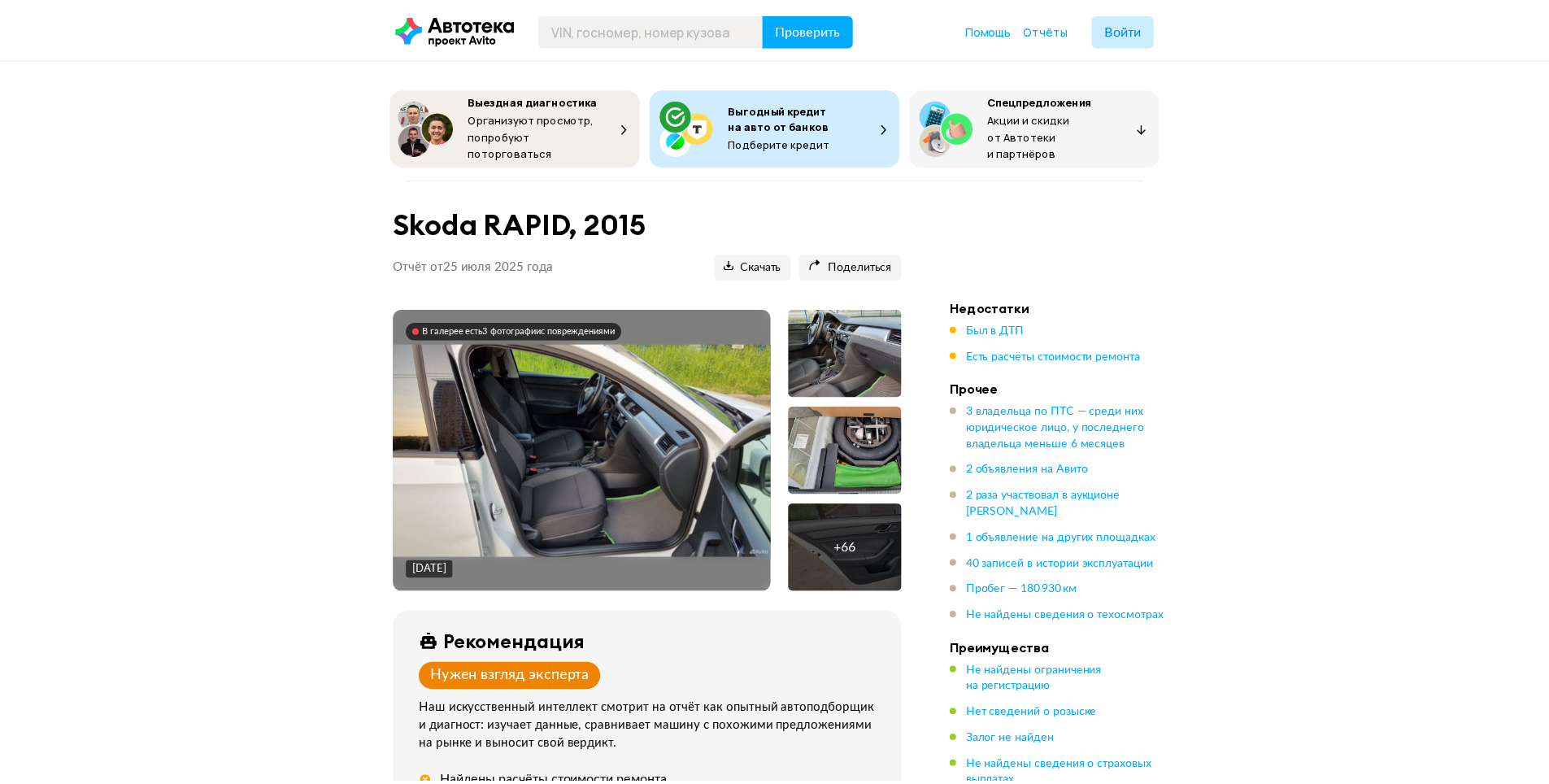
scroll to position [4175, 0]
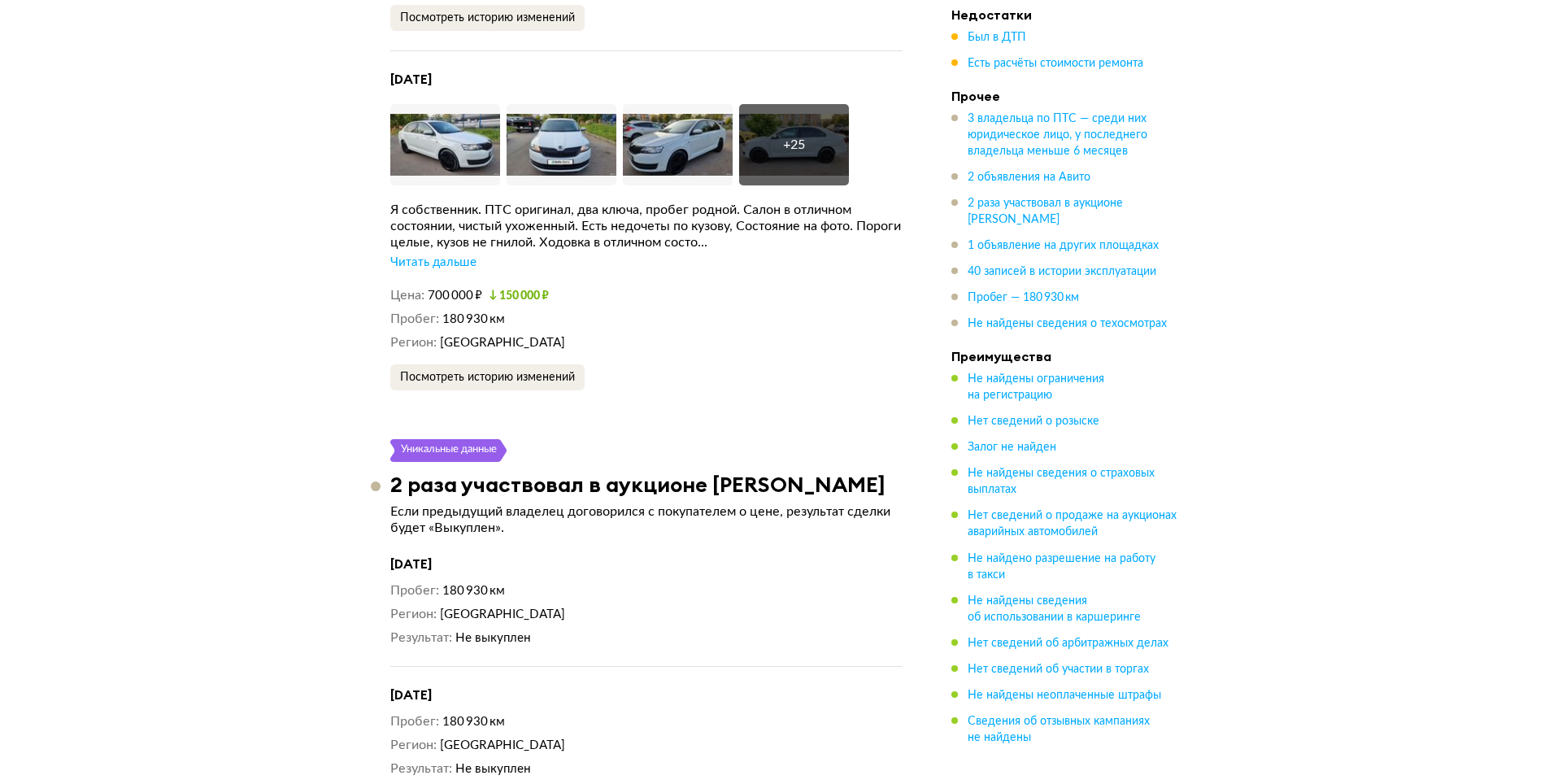
click at [453, 255] on div "Читать дальше" at bounding box center [434, 263] width 87 height 16
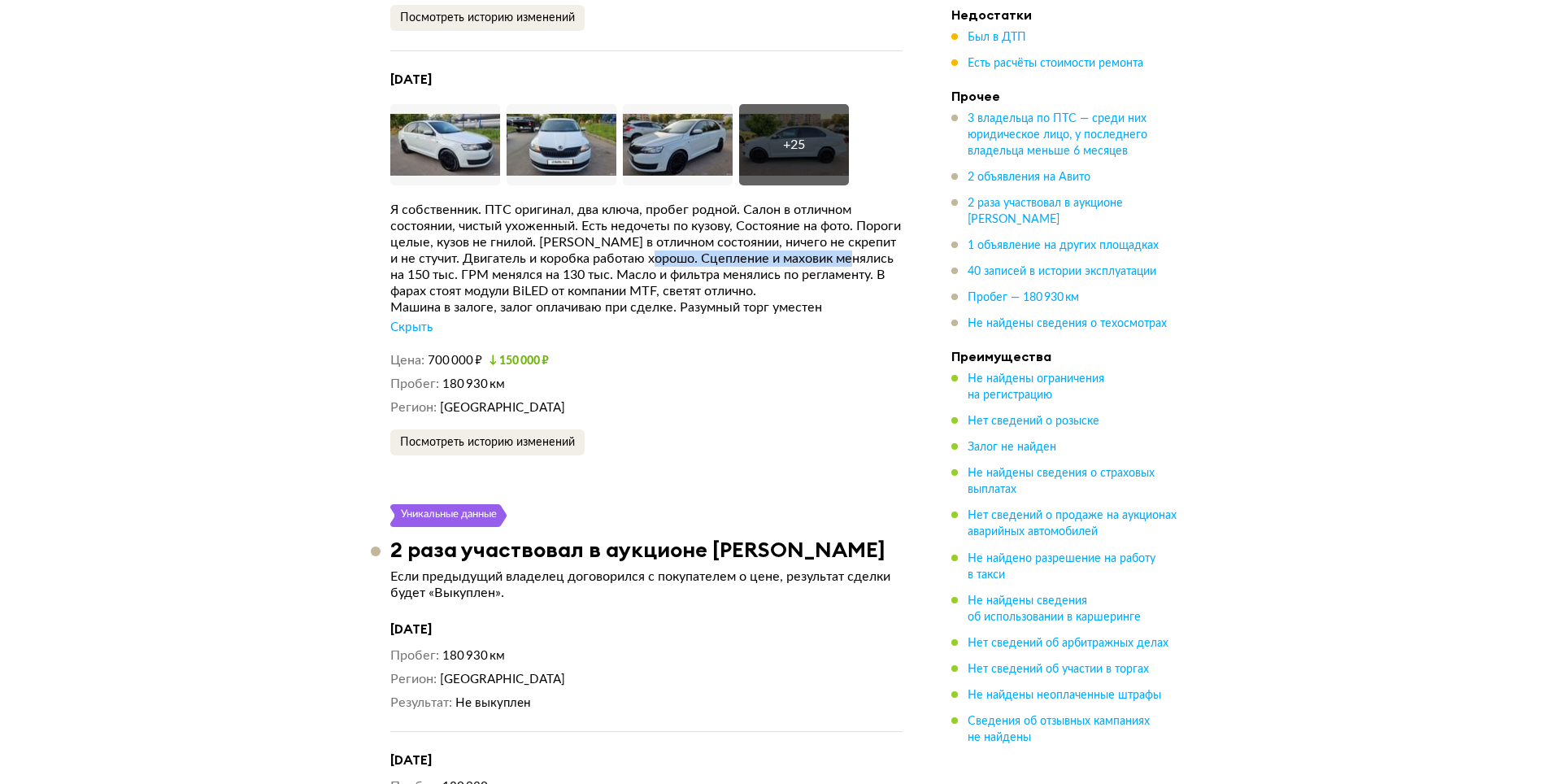
drag, startPoint x: 704, startPoint y: 217, endPoint x: 936, endPoint y: 220, distance: 232.0
click at [854, 299] on div "Машина в залоге, залог оплачиваю при сделке. Разумный торг уместен" at bounding box center [647, 307] width 513 height 16
drag, startPoint x: 707, startPoint y: 215, endPoint x: 914, endPoint y: 214, distance: 207.0
click at [914, 214] on article "Уникальные данные 2 объявления на Авито Мы проверили, продаётся ли этот автомоб…" at bounding box center [646, 13] width 551 height 884
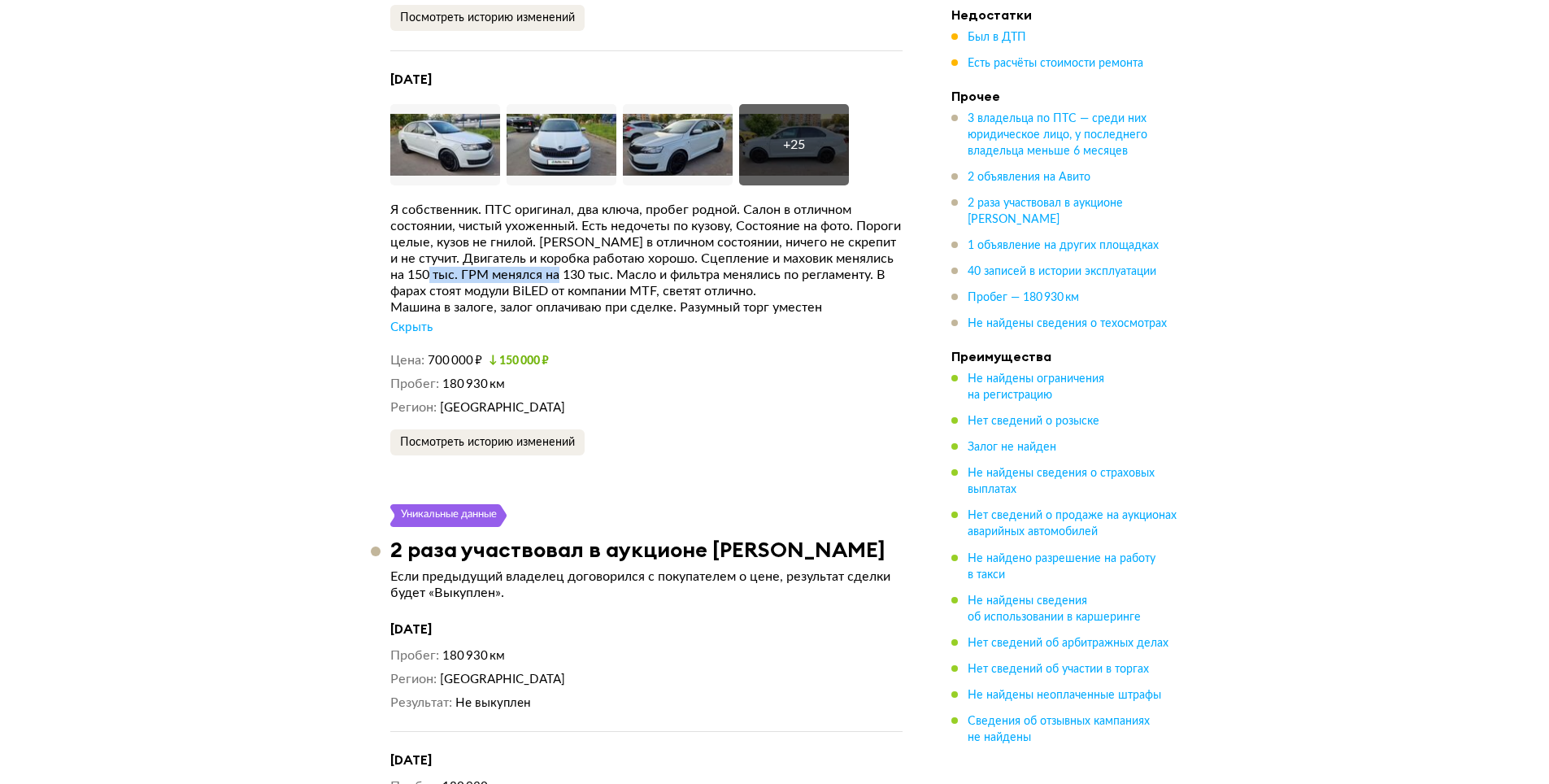
drag, startPoint x: 465, startPoint y: 235, endPoint x: 616, endPoint y: 234, distance: 151.0
click at [613, 234] on div "Я собственник. ПТС оригинал, два ключа, пробег родной. Салон в отличном состоян…" at bounding box center [647, 250] width 513 height 97
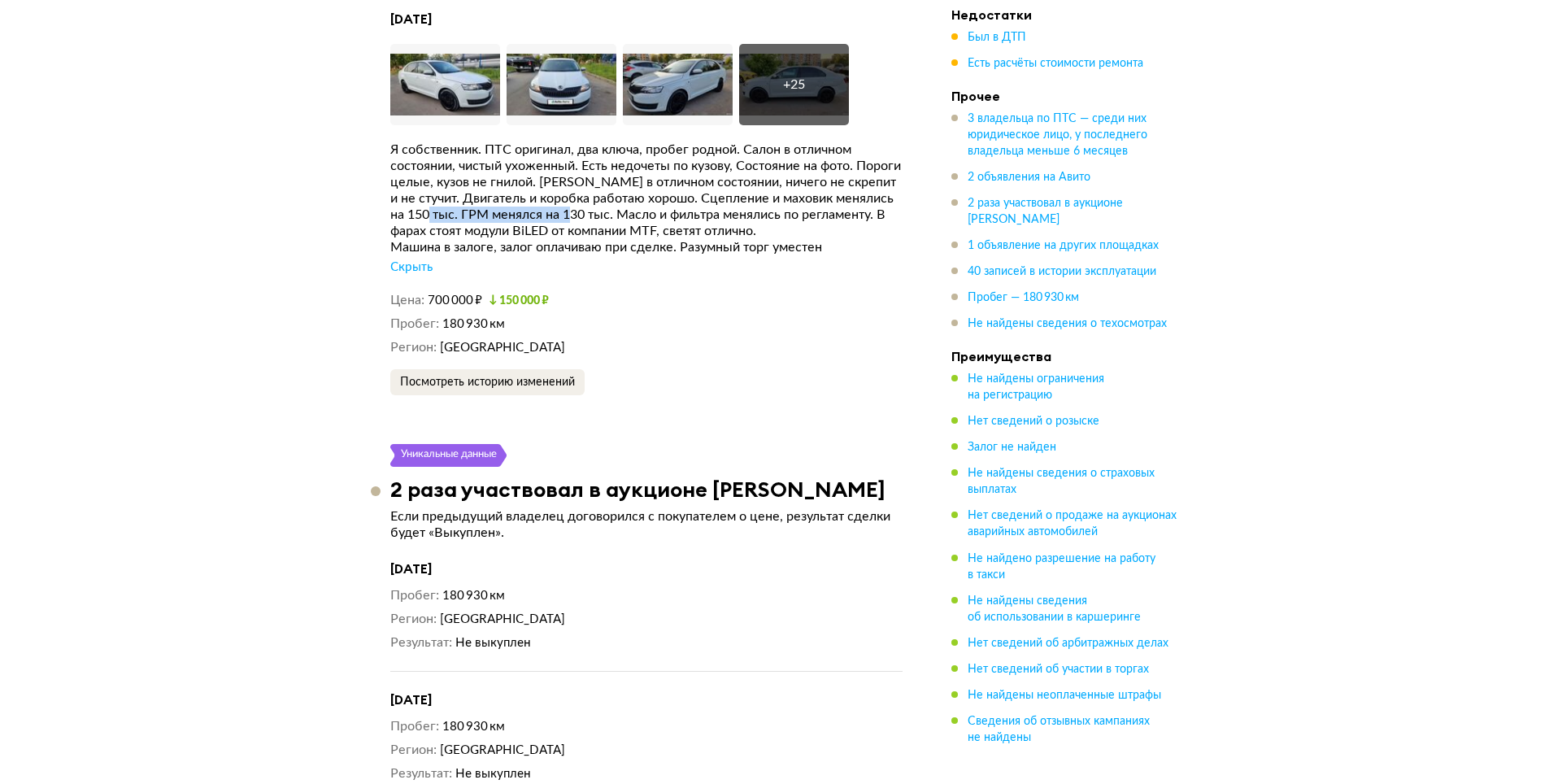
scroll to position [4284, 0]
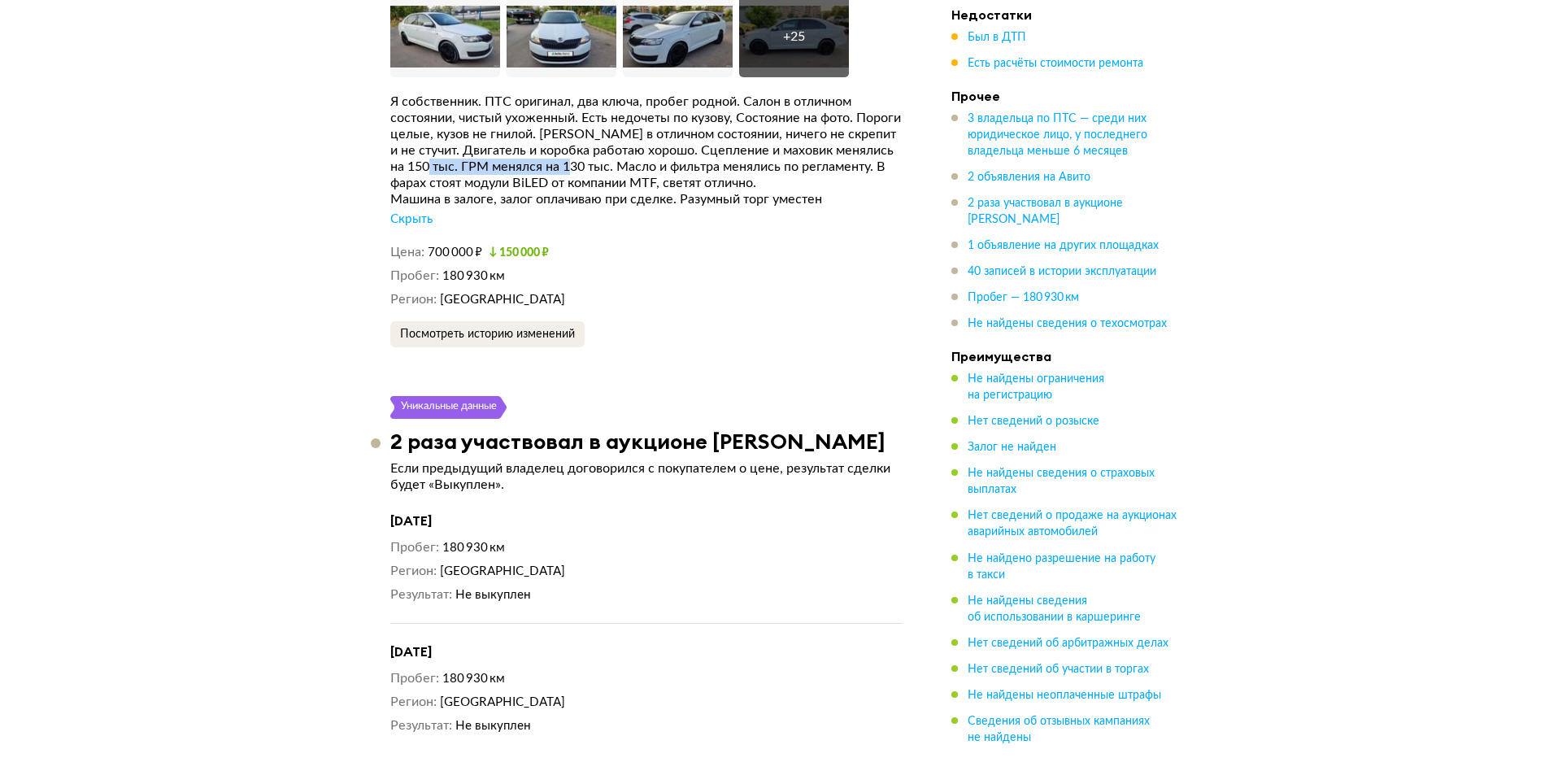
click at [498, 137] on div "Я собственник. ПТС оригинал, два ключа, пробег родной. Салон в отличном состоян…" at bounding box center [647, 141] width 513 height 97
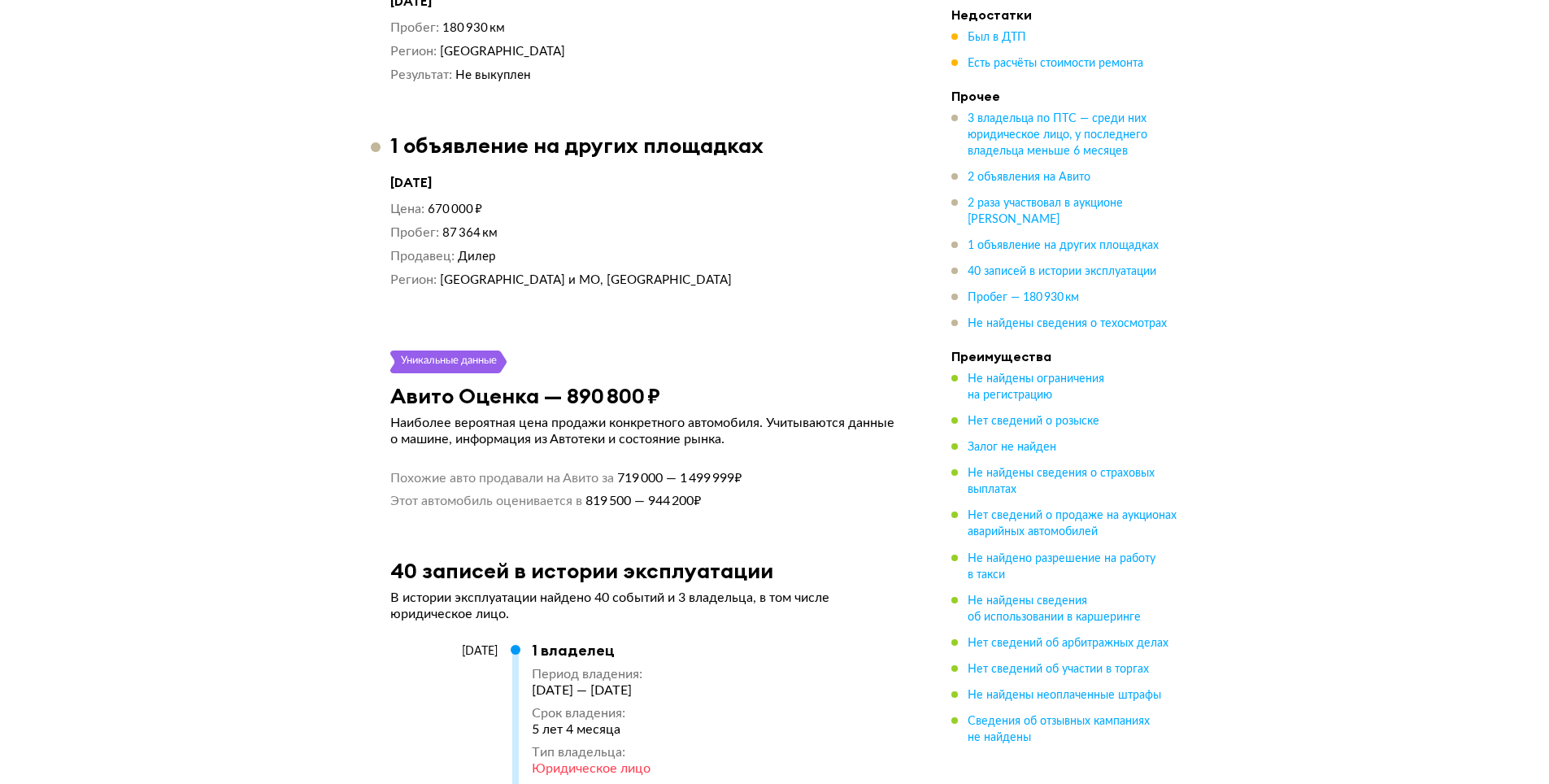
scroll to position [4392, 0]
